Goal: Task Accomplishment & Management: Use online tool/utility

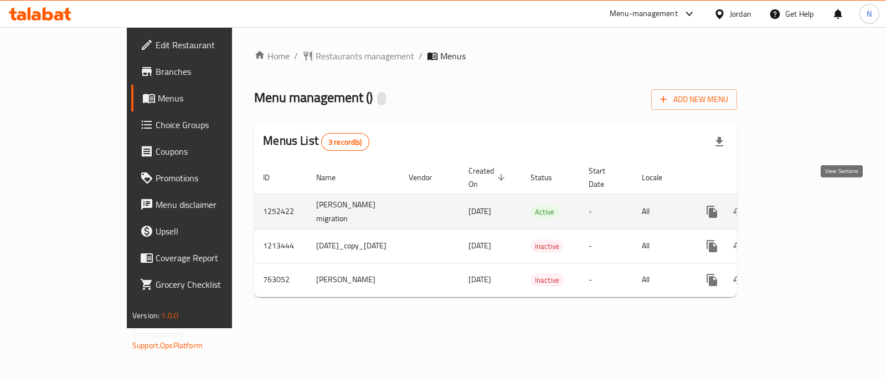
click at [799, 205] on icon "enhanced table" at bounding box center [792, 211] width 13 height 13
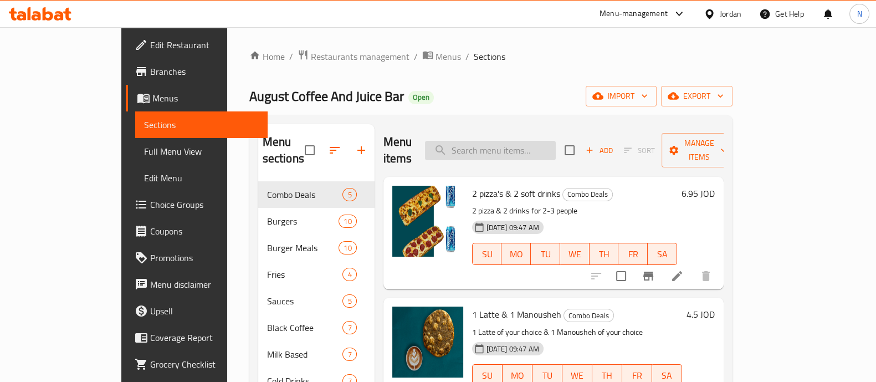
click at [532, 141] on input "search" at bounding box center [490, 150] width 131 height 19
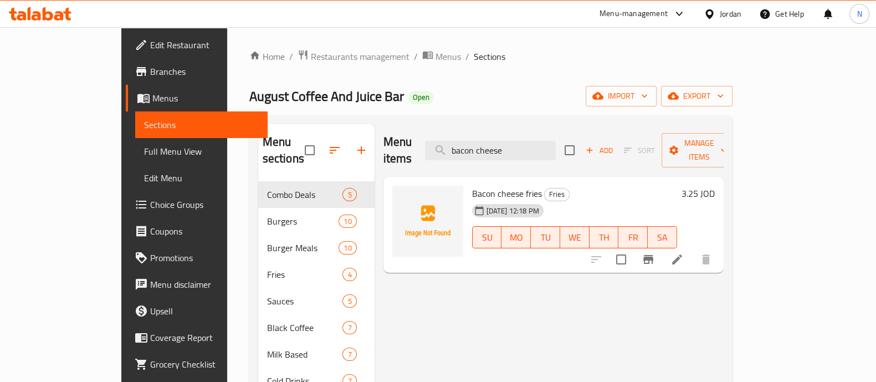
type input "bacon cheese"
click at [402, 196] on icon "upload picture" at bounding box center [407, 201] width 11 height 10
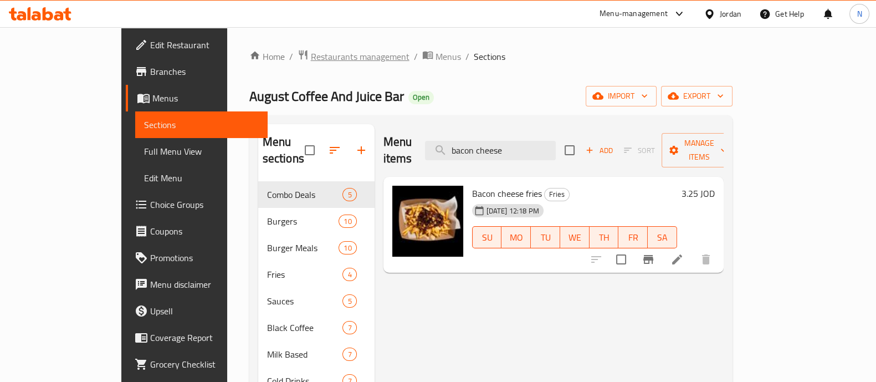
click at [311, 56] on span "Restaurants management" at bounding box center [360, 56] width 99 height 13
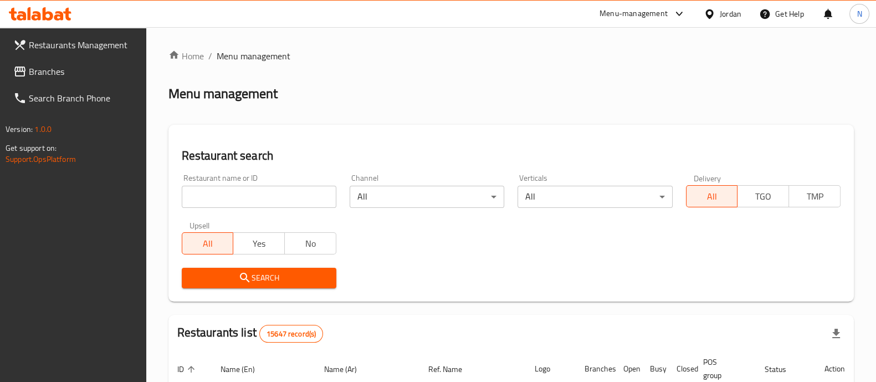
click at [277, 194] on input "search" at bounding box center [259, 197] width 155 height 22
type input "wings master"
click button "Search" at bounding box center [259, 278] width 155 height 20
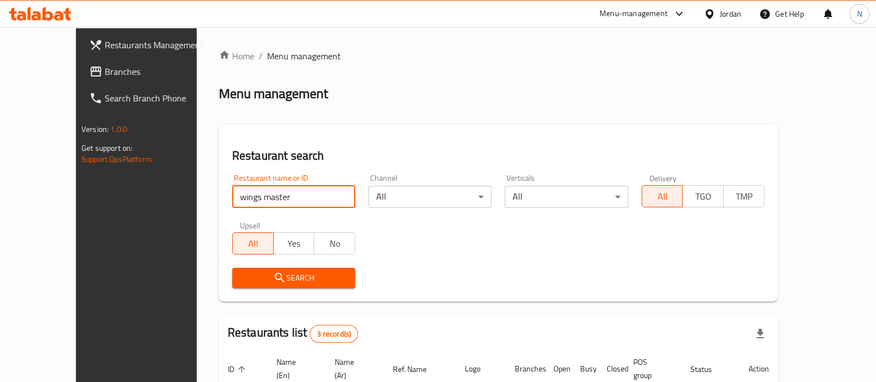
scroll to position [169, 0]
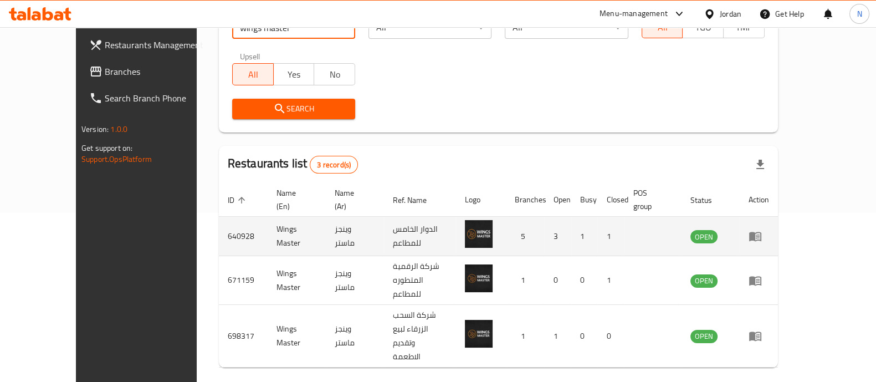
click at [761, 232] on icon "enhanced table" at bounding box center [755, 236] width 12 height 9
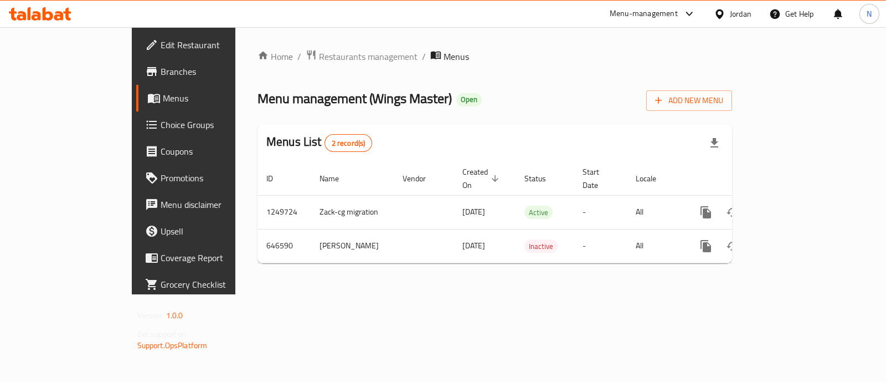
click at [161, 68] on span "Branches" at bounding box center [216, 71] width 110 height 13
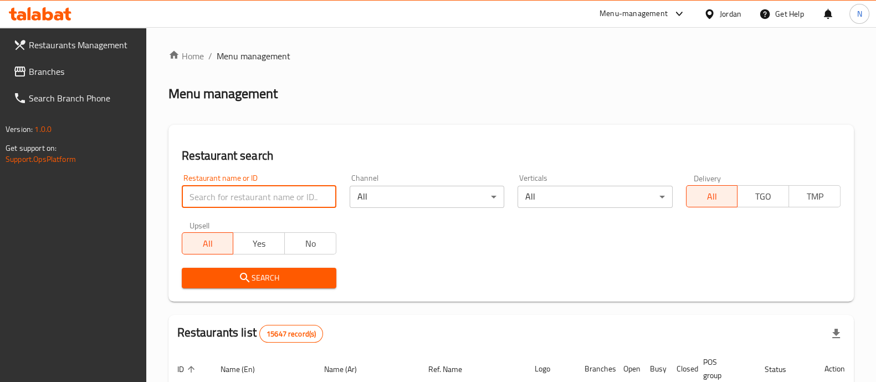
click at [272, 194] on input "search" at bounding box center [259, 197] width 155 height 22
type input "august"
click button "Search" at bounding box center [259, 278] width 155 height 20
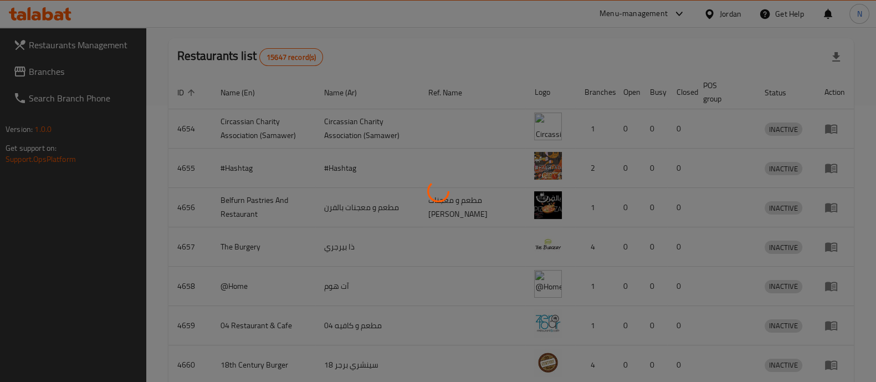
scroll to position [182, 0]
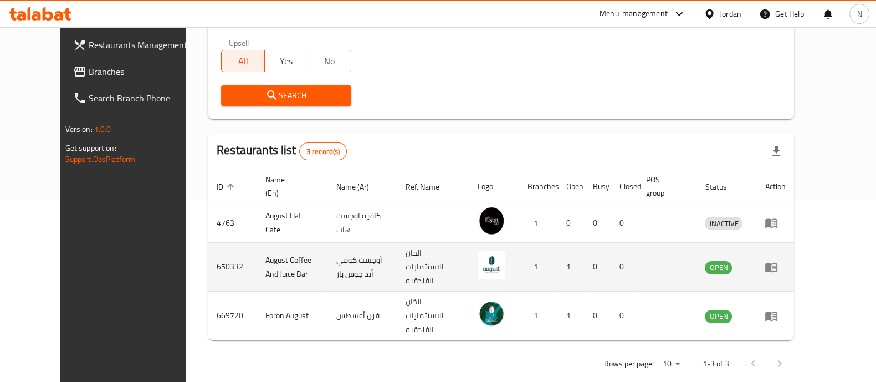
click at [776, 265] on icon "enhanced table" at bounding box center [774, 267] width 4 height 4
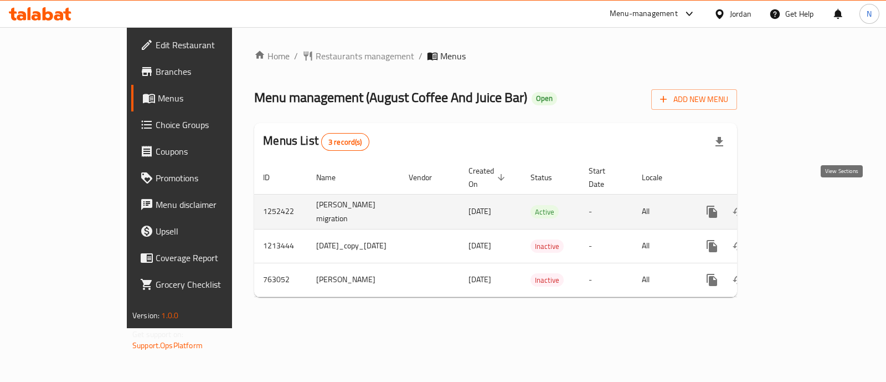
click at [797, 207] on icon "enhanced table" at bounding box center [792, 212] width 10 height 10
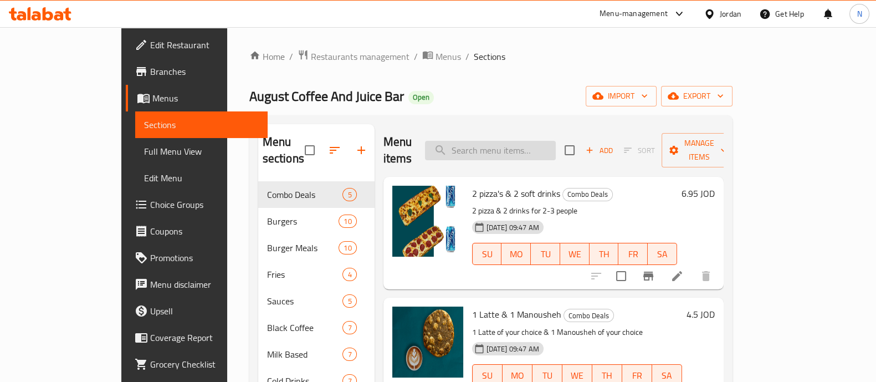
click at [516, 141] on input "search" at bounding box center [490, 150] width 131 height 19
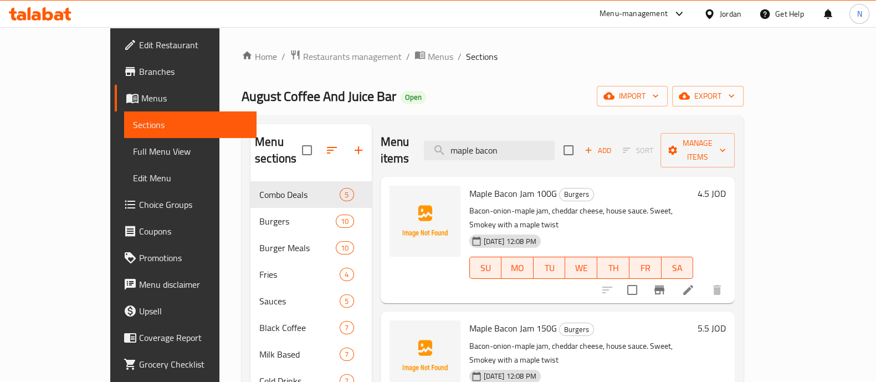
type input "maple bacon"
click at [399, 196] on icon "upload picture" at bounding box center [404, 201] width 11 height 10
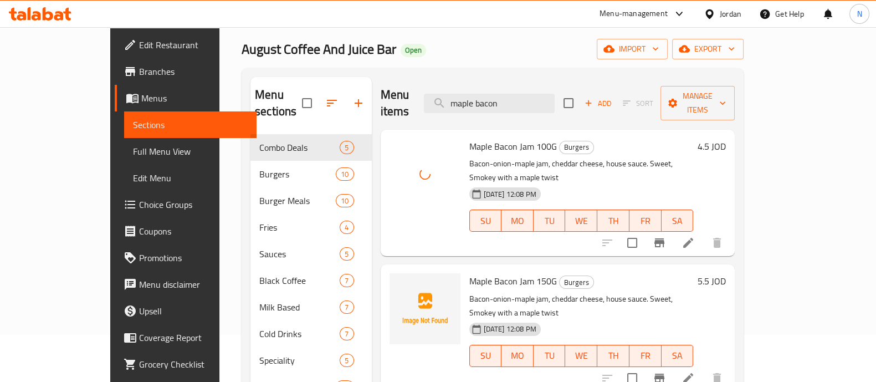
scroll to position [69, 0]
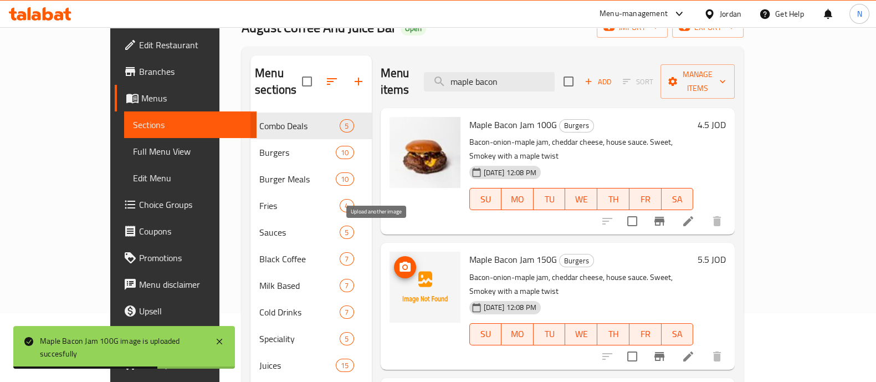
click at [398, 260] on icon "upload picture" at bounding box center [404, 266] width 13 height 13
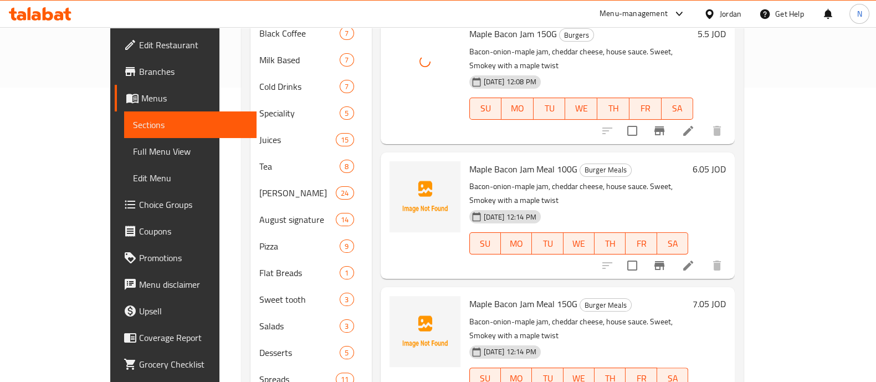
scroll to position [346, 0]
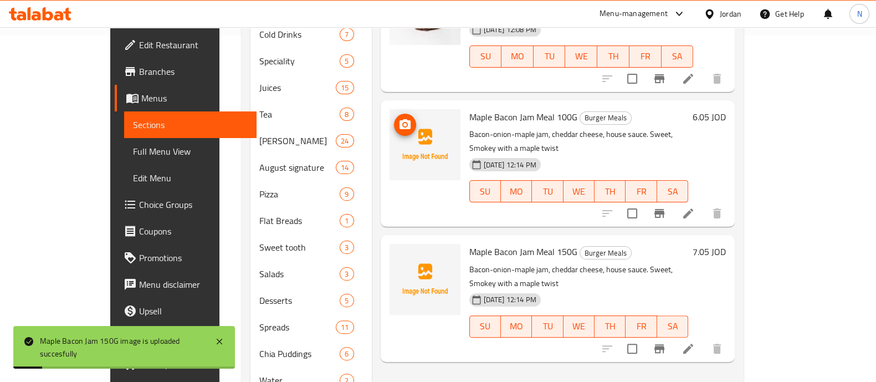
click at [399, 119] on icon "upload picture" at bounding box center [404, 124] width 11 height 10
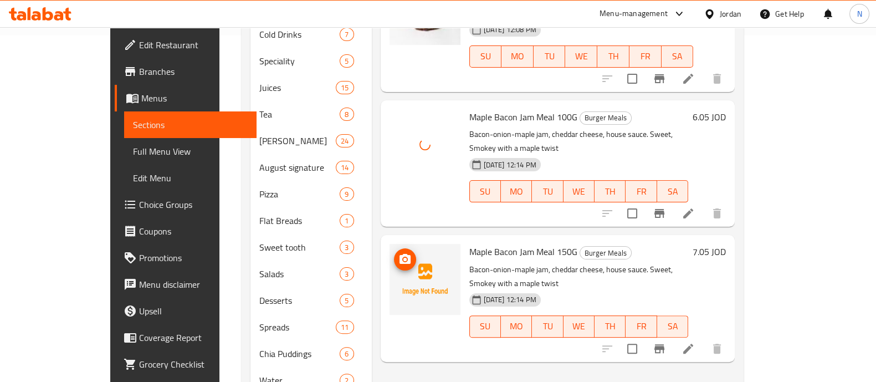
click at [399, 254] on icon "upload picture" at bounding box center [404, 259] width 11 height 10
